Goal: Information Seeking & Learning: Check status

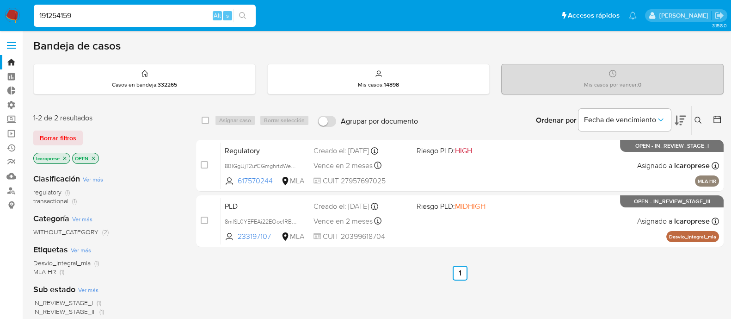
type input "191254159"
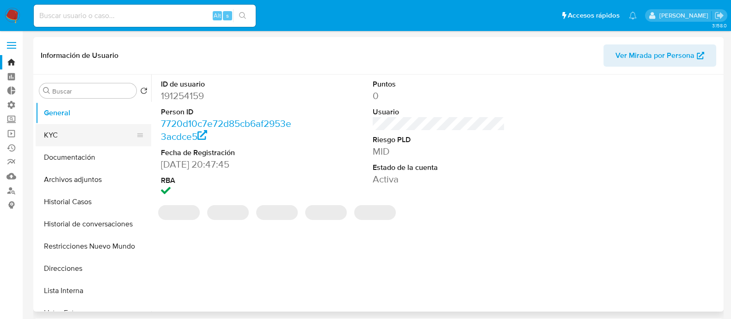
click at [67, 140] on button "KYC" at bounding box center [90, 135] width 108 height 22
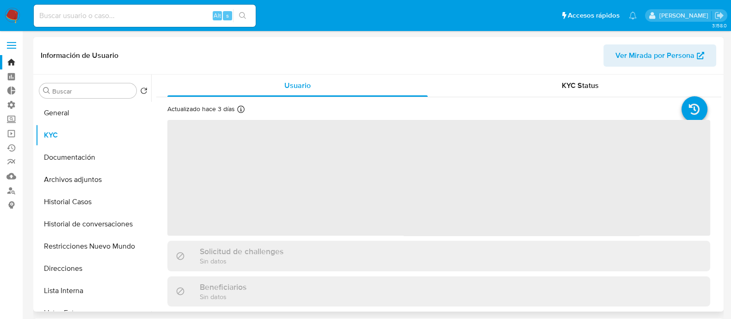
select select "10"
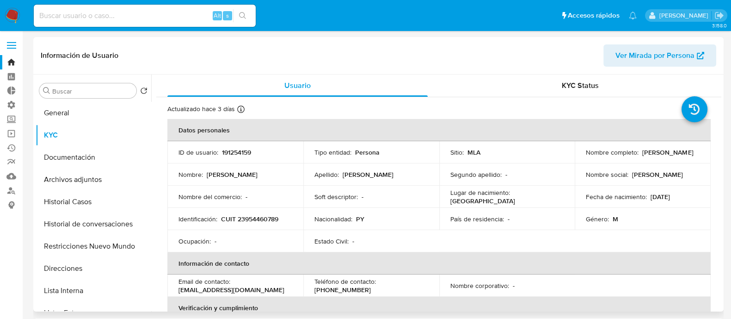
click at [253, 217] on p "CUIT 23954460789" at bounding box center [249, 219] width 57 height 8
copy p "23954460789"
click at [113, 15] on input at bounding box center [145, 16] width 222 height 12
paste input "556461253"
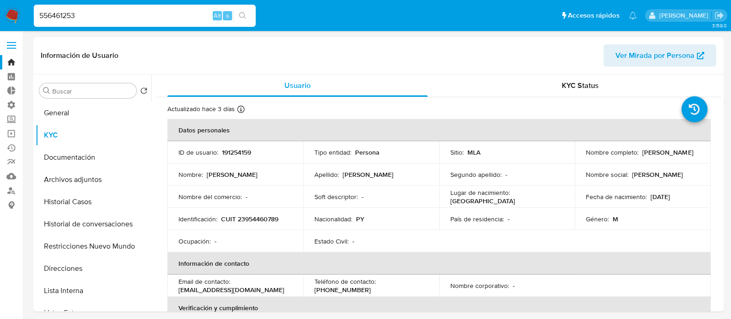
type input "556461253"
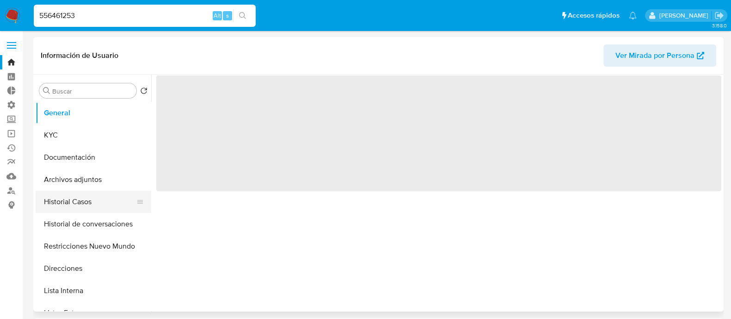
click at [69, 204] on button "Historial Casos" at bounding box center [90, 202] width 108 height 22
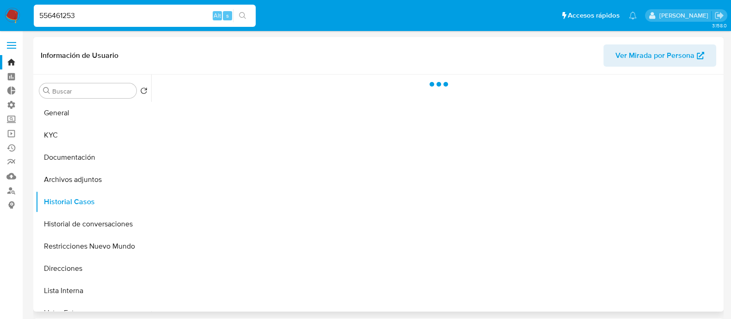
select select "10"
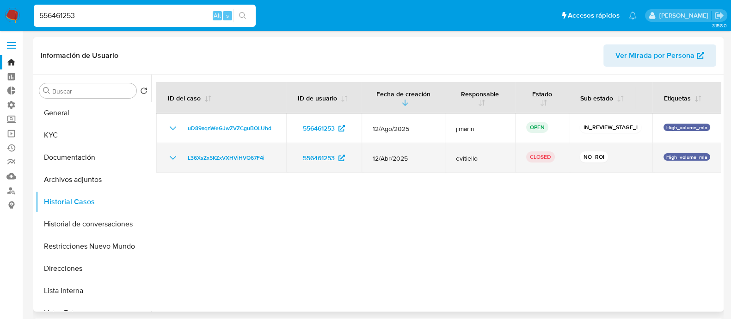
click at [174, 157] on icon "Mostrar/Ocultar" at bounding box center [173, 158] width 6 height 4
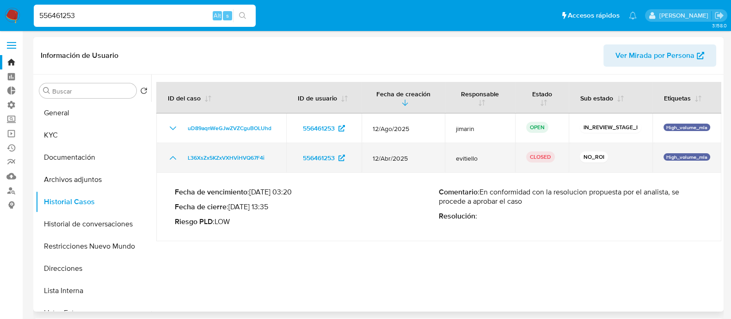
click at [174, 157] on icon "Mostrar/Ocultar" at bounding box center [172, 157] width 11 height 11
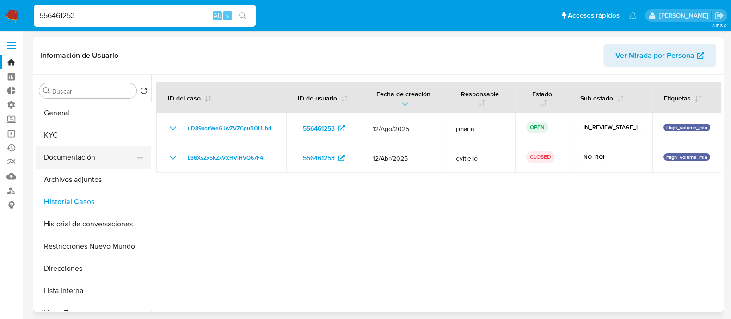
click at [106, 156] on button "Documentación" at bounding box center [90, 157] width 108 height 22
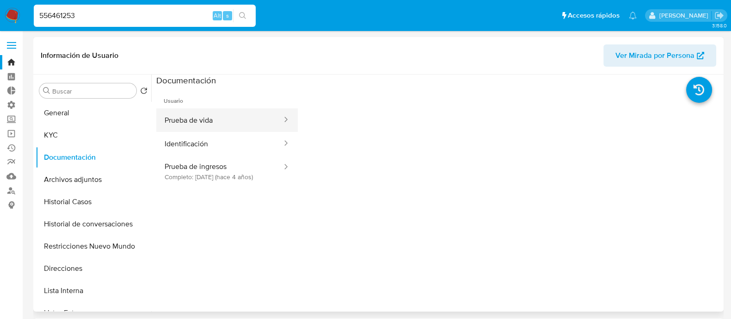
click at [206, 125] on button "Prueba de vida" at bounding box center [219, 120] width 127 height 24
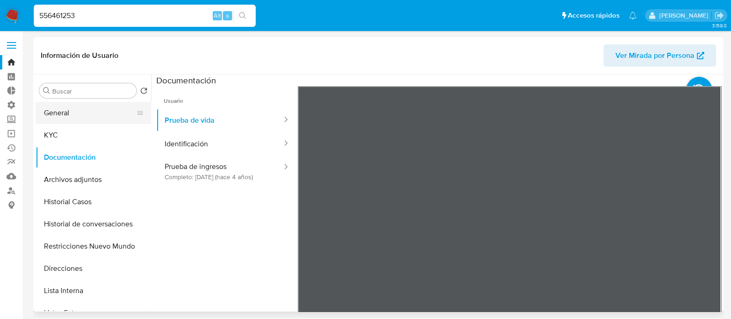
click at [57, 118] on button "General" at bounding box center [90, 113] width 108 height 22
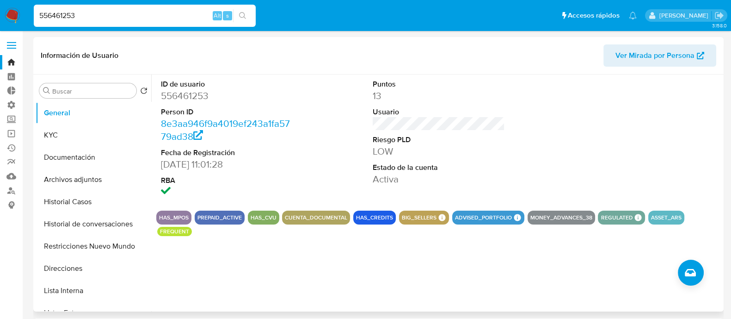
click at [182, 93] on dd "556461253" at bounding box center [227, 95] width 132 height 13
copy dd "556461253"
